Goal: Information Seeking & Learning: Understand process/instructions

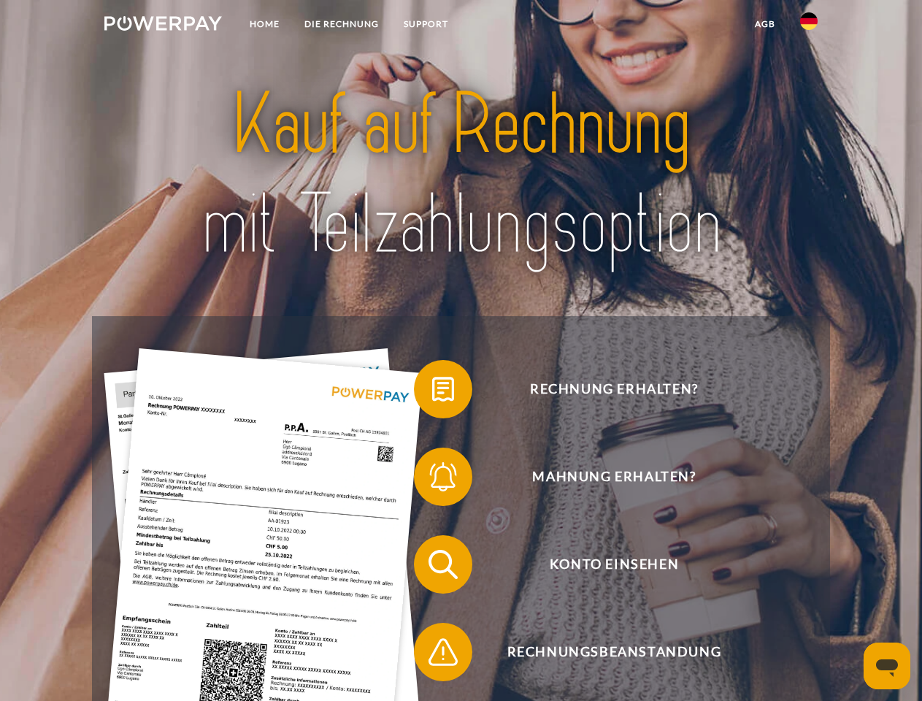
click at [163, 26] on img at bounding box center [163, 23] width 118 height 15
click at [809, 26] on img at bounding box center [809, 21] width 18 height 18
click at [764, 24] on link "agb" at bounding box center [764, 24] width 45 height 26
click at [432, 392] on span at bounding box center [421, 389] width 73 height 73
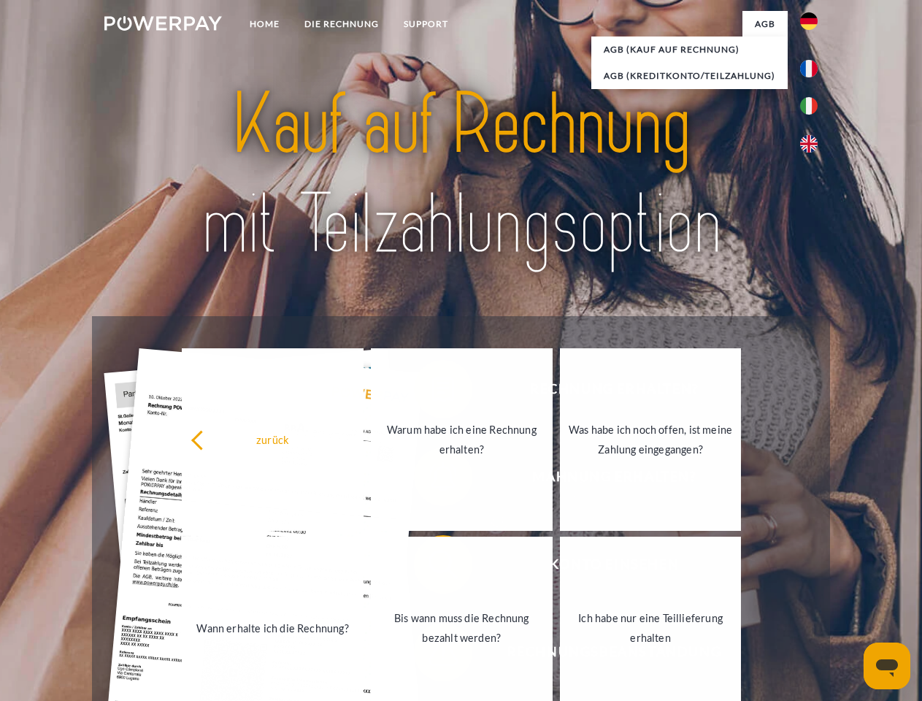
click at [432, 567] on link "Bis wann muss die Rechnung bezahlt werden?" at bounding box center [462, 627] width 182 height 182
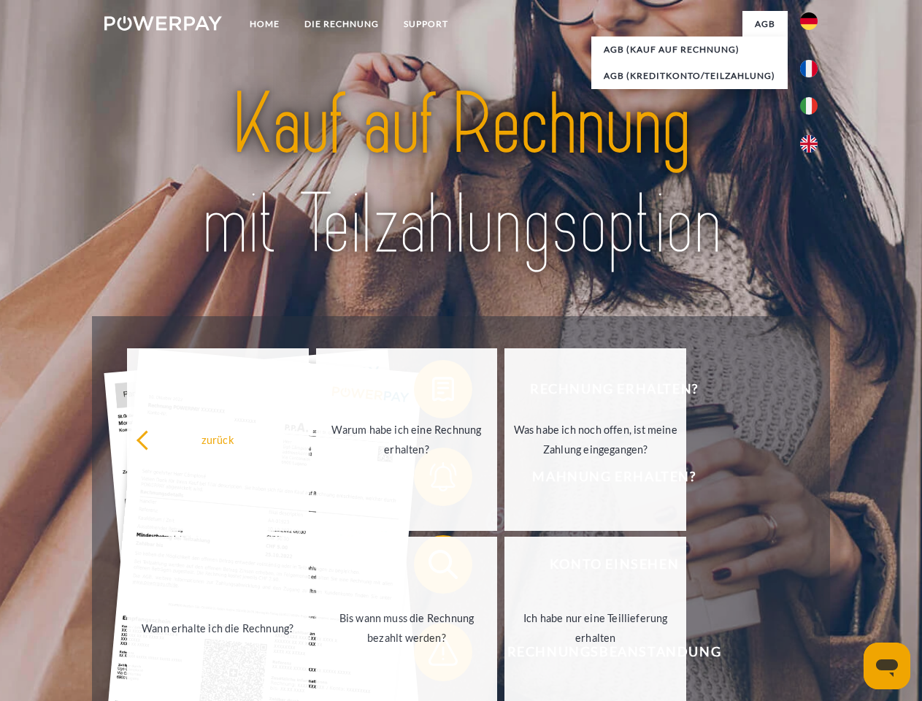
click at [432, 655] on span at bounding box center [421, 651] width 73 height 73
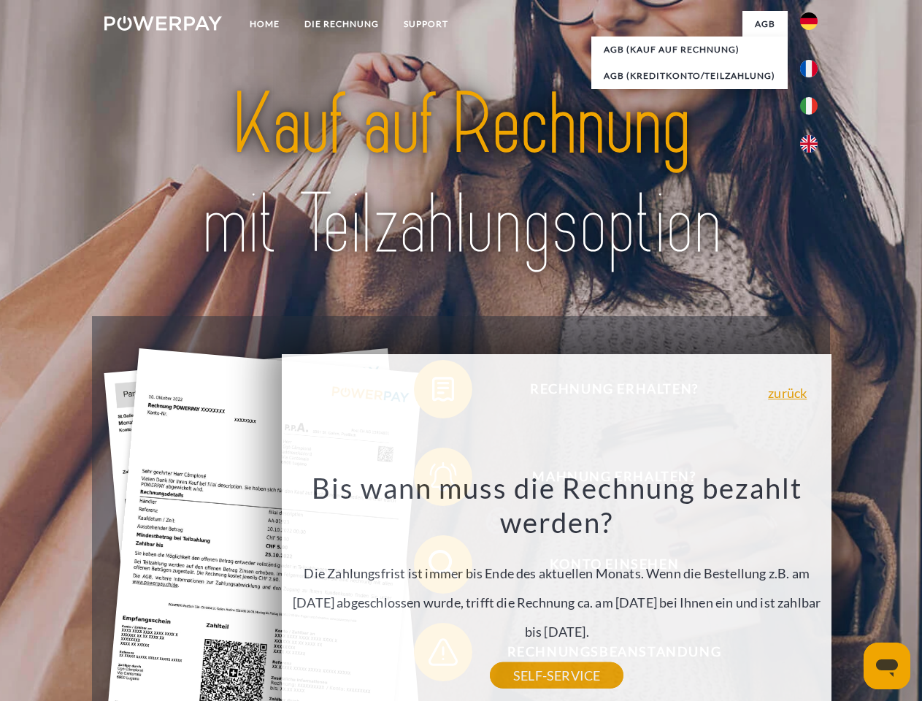
click at [887, 666] on icon "Messaging-Fenster öffnen" at bounding box center [887, 668] width 22 height 18
